Goal: Check status: Check status

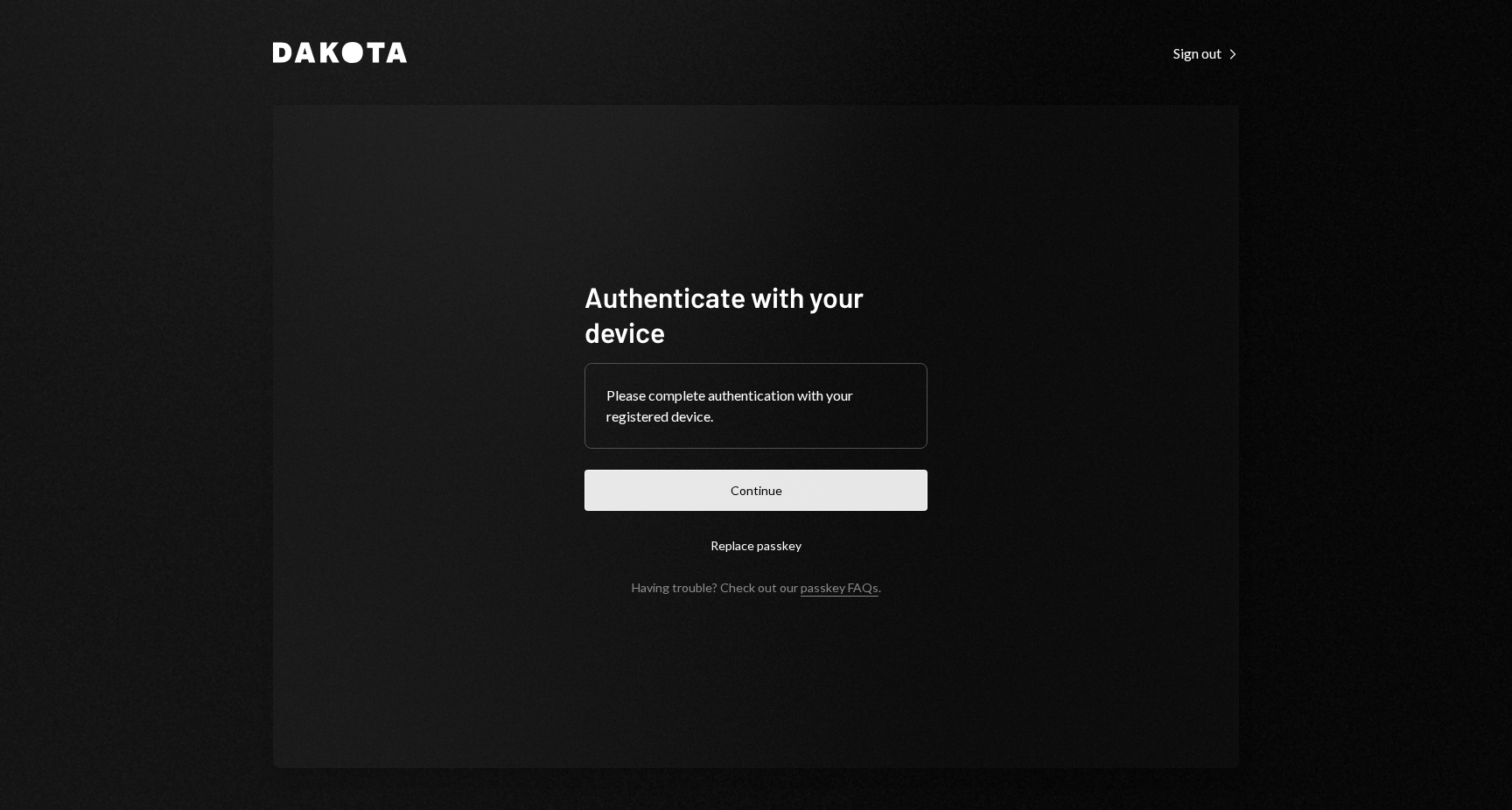
click at [845, 485] on button "Continue" at bounding box center [756, 490] width 343 height 42
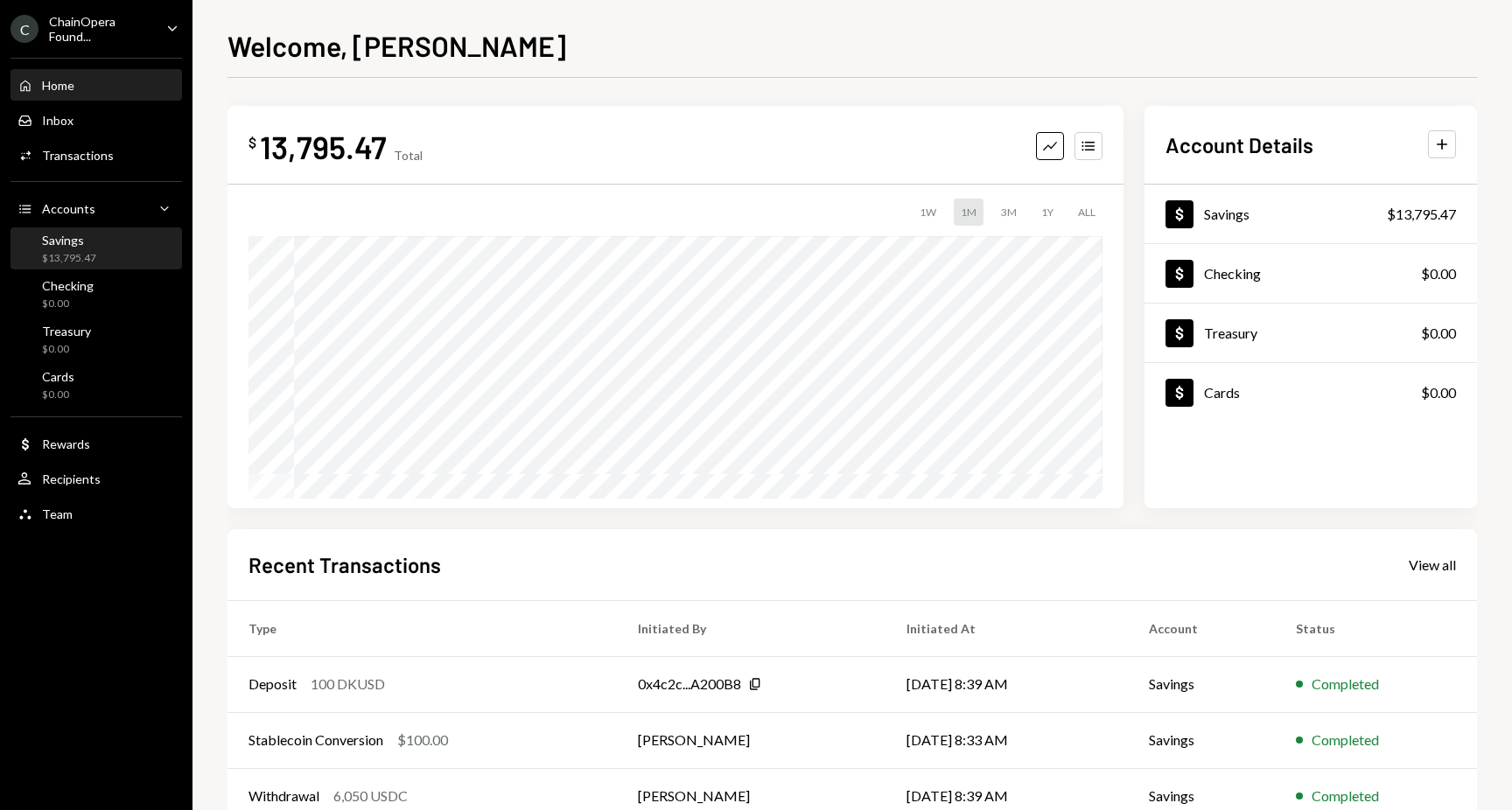
click at [112, 256] on div "Savings $13,795.47" at bounding box center [96, 249] width 158 height 33
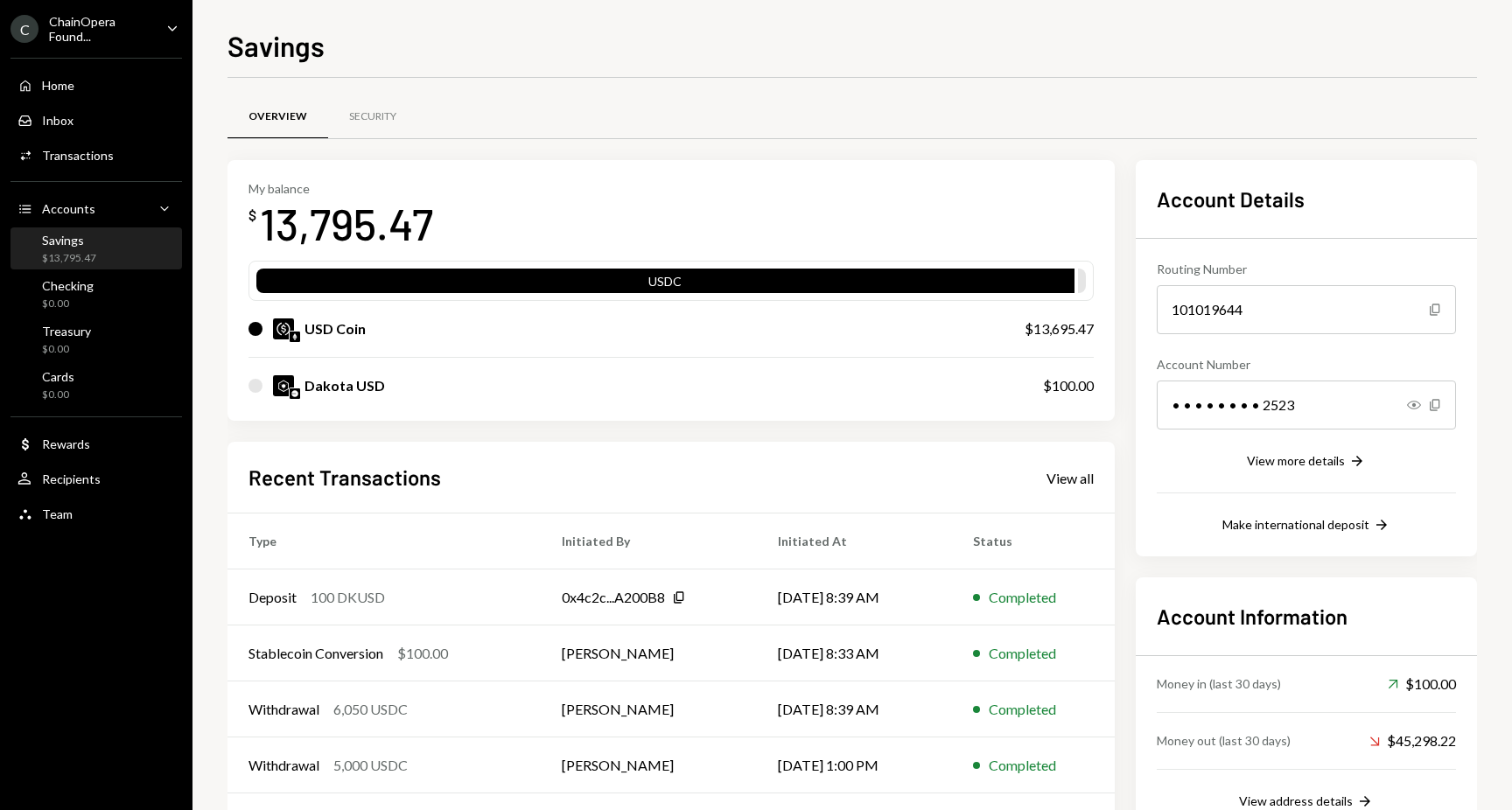
scroll to position [74, 0]
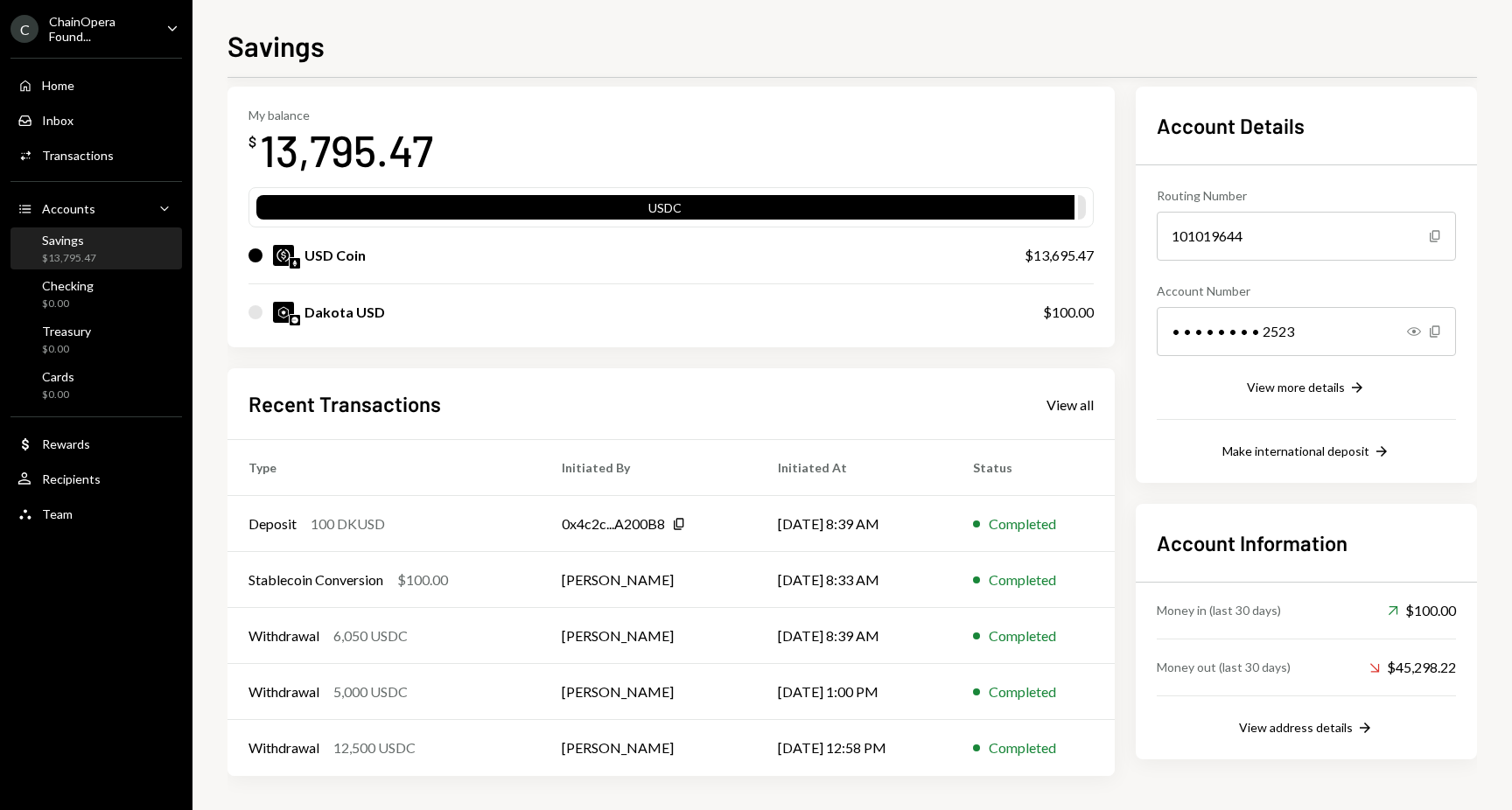
click at [1293, 713] on div "Money in (last 30 days) Up Right Arrow $100.00 Money out (last 30 days) Down Ri…" at bounding box center [1306, 660] width 299 height 156
click at [1299, 742] on div "Account Information Money in (last 30 days) Up Right Arrow $100.00 Money out (l…" at bounding box center [1306, 631] width 342 height 256
click at [1297, 724] on div "View address details" at bounding box center [1295, 727] width 114 height 15
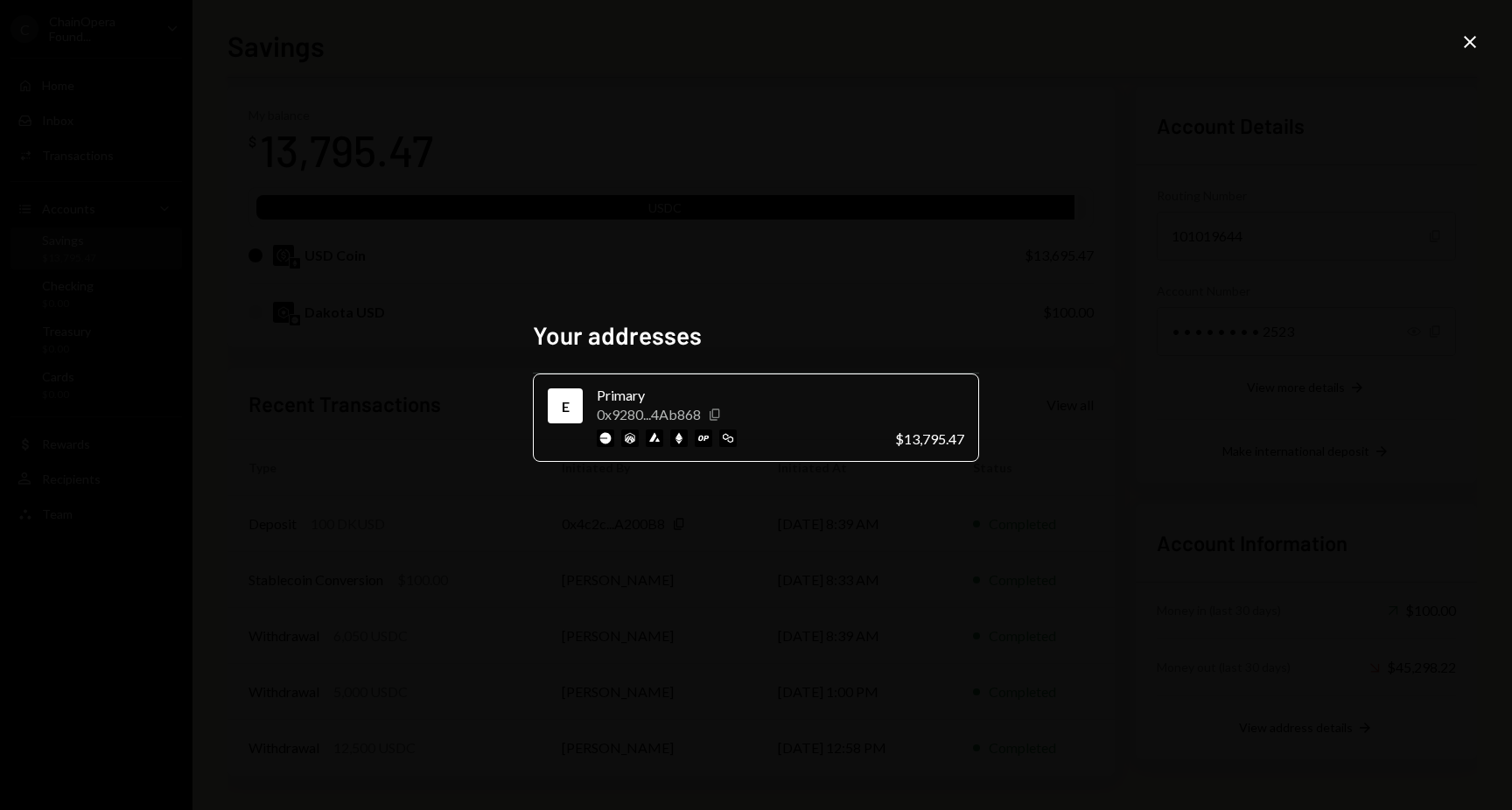
click at [718, 418] on icon "Copy" at bounding box center [714, 414] width 14 height 14
